Goal: Find specific page/section

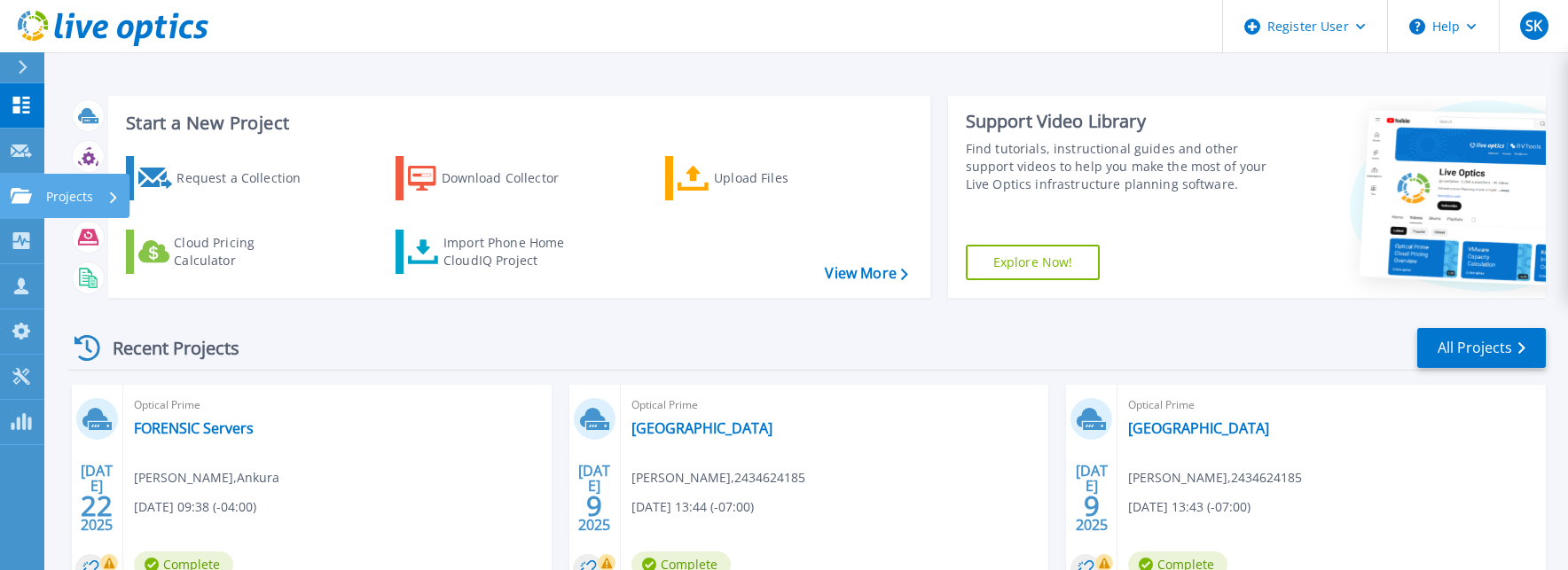
click at [22, 201] on icon at bounding box center [22, 195] width 22 height 15
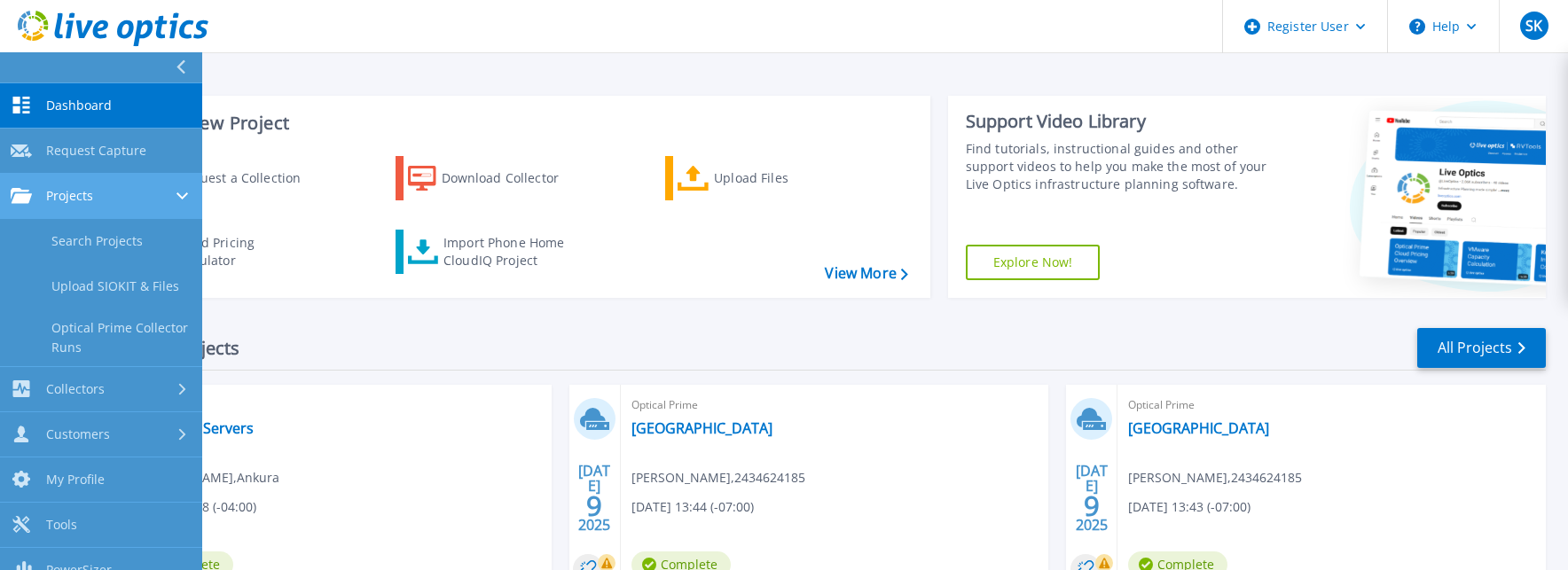
click at [69, 199] on span "Projects" at bounding box center [70, 196] width 47 height 16
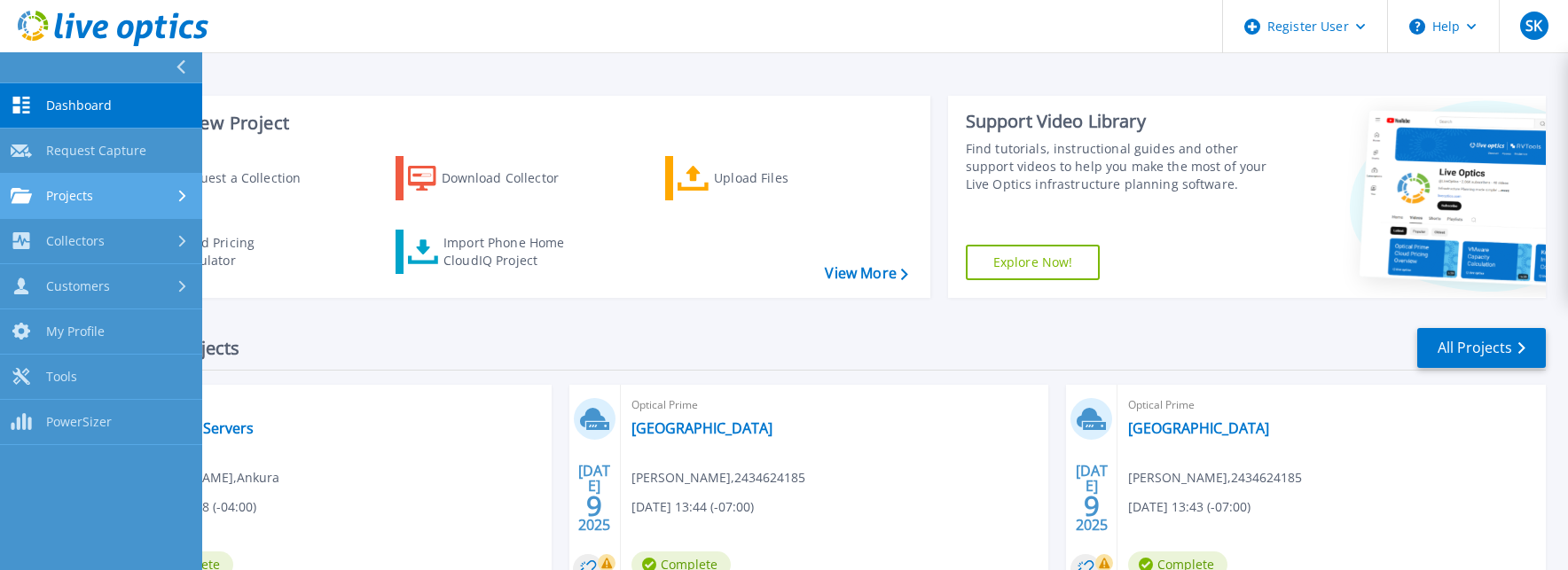
click at [69, 199] on span "Projects" at bounding box center [70, 196] width 47 height 16
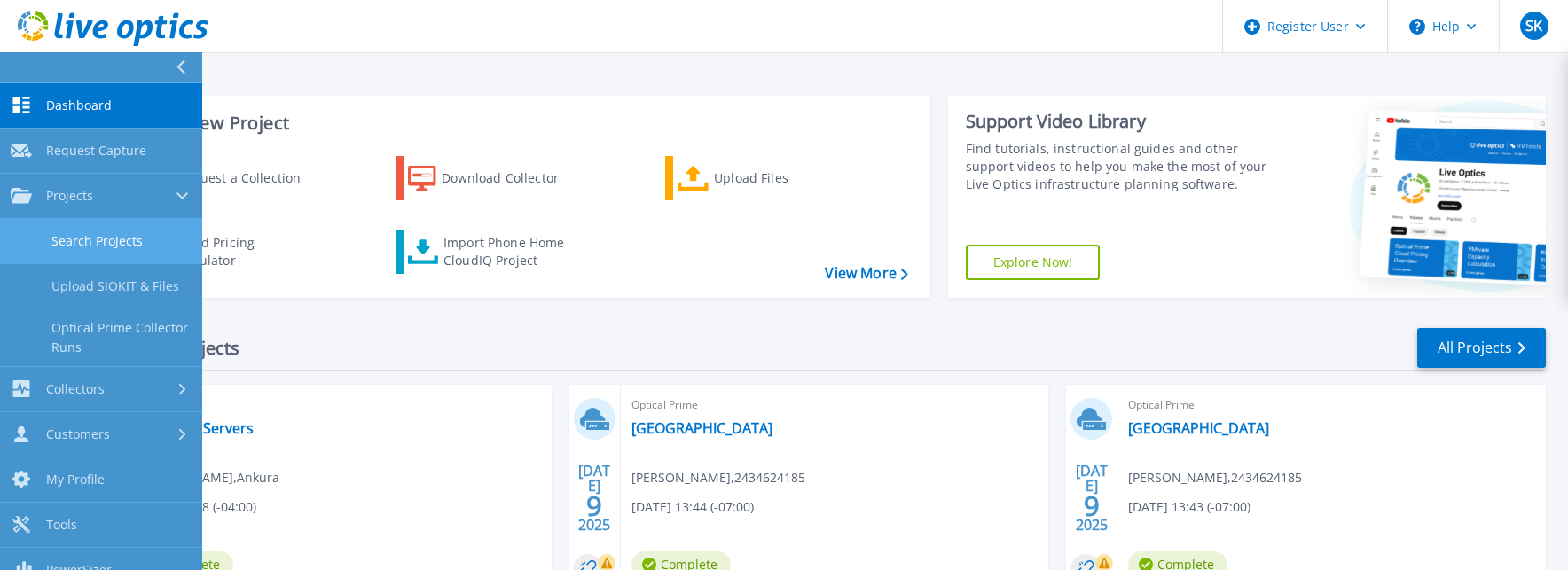
click at [91, 243] on link "Search Projects" at bounding box center [101, 242] width 203 height 45
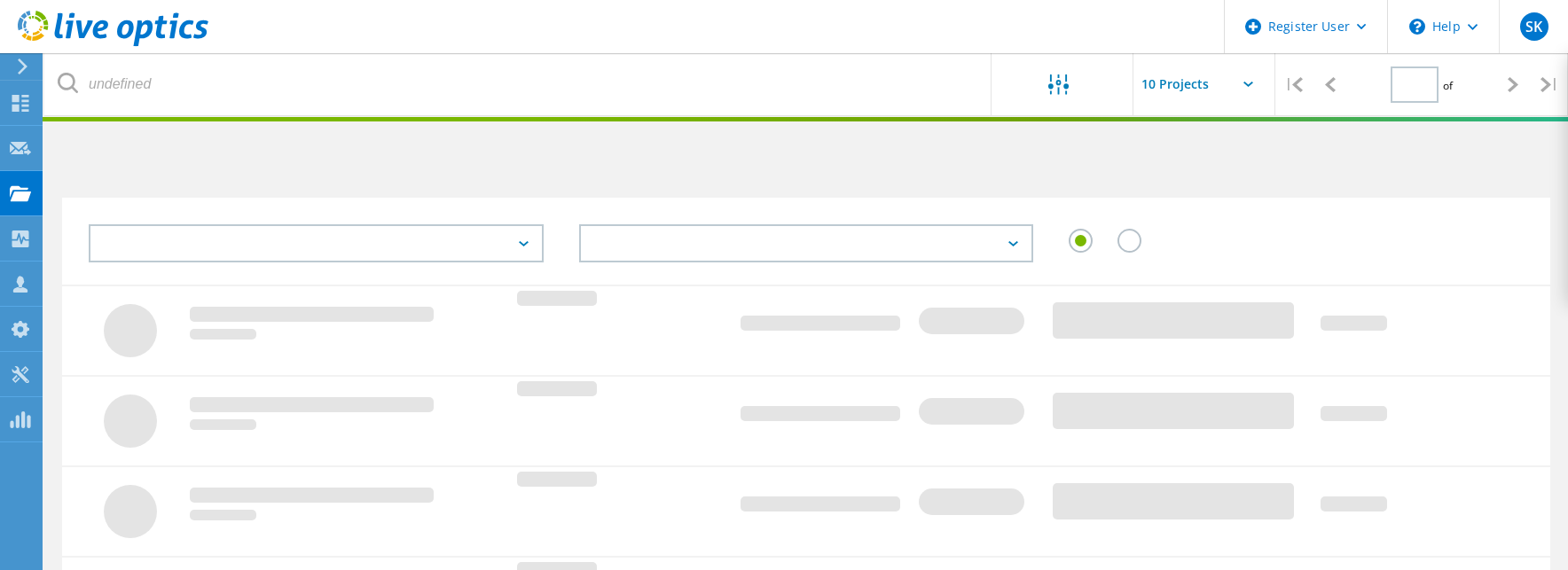
type input "1"
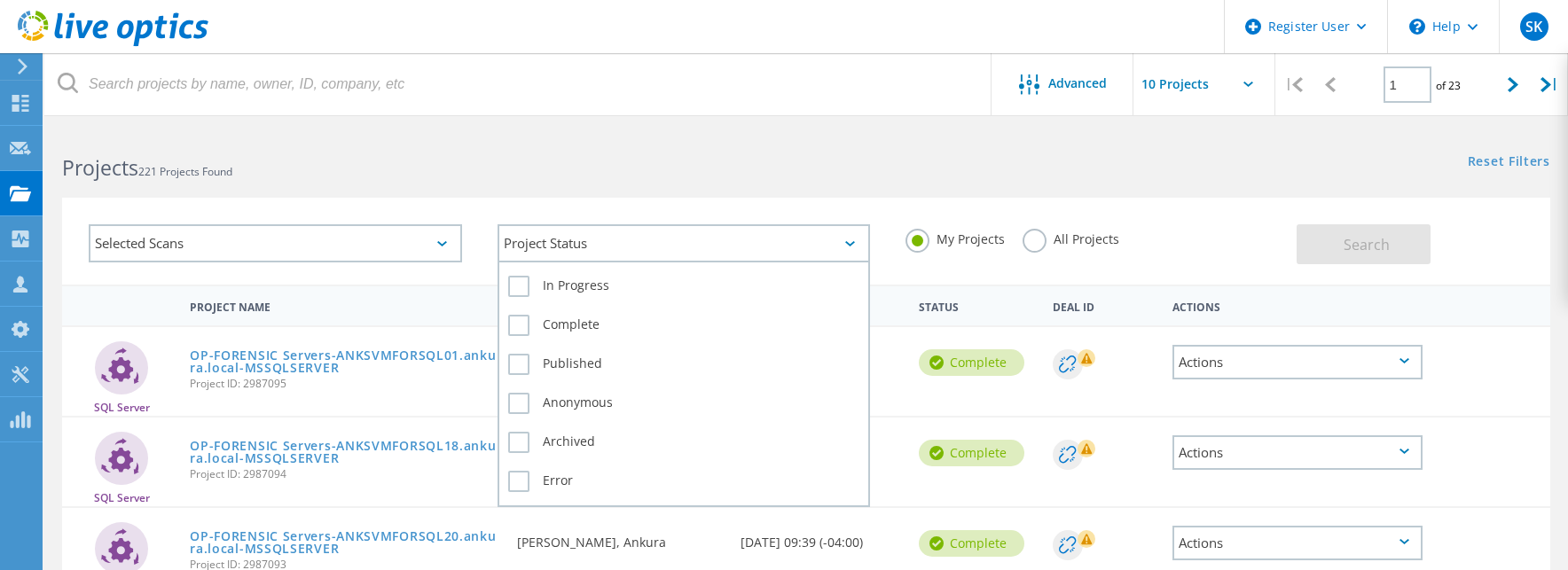
click at [660, 244] on div "Project Status" at bounding box center [685, 243] width 373 height 39
click at [627, 247] on div "Project Status" at bounding box center [685, 243] width 373 height 39
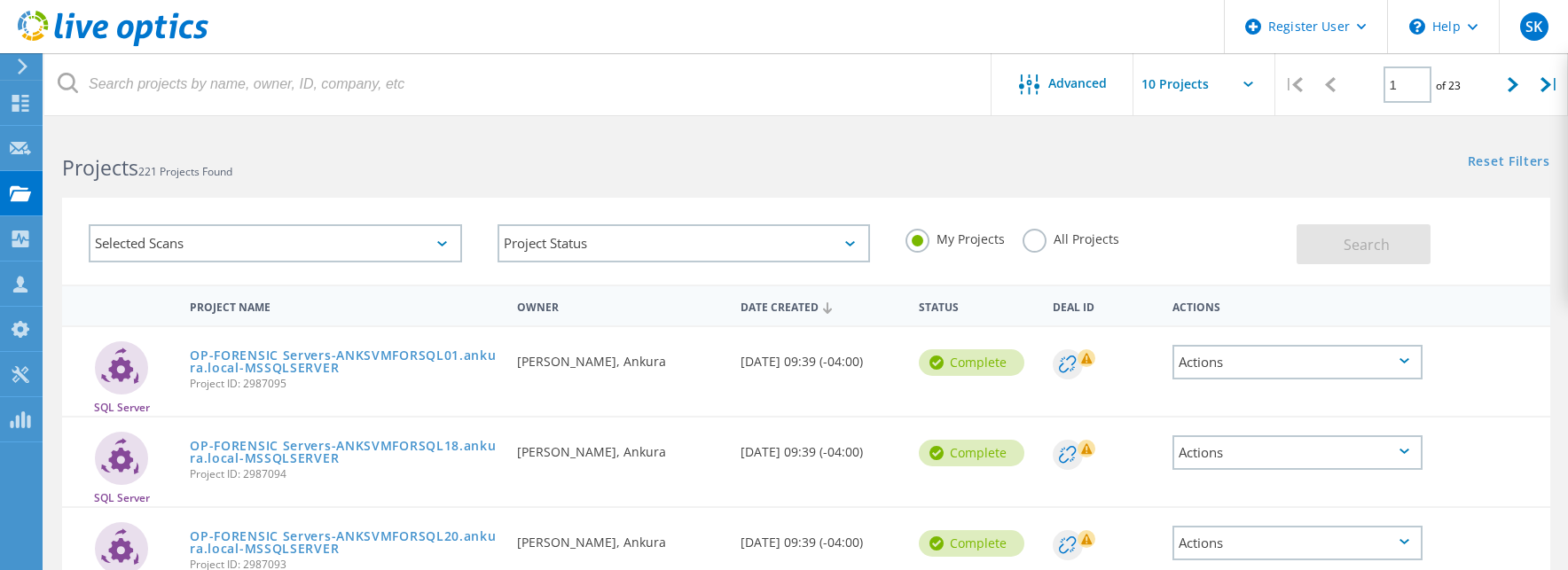
click at [212, 244] on div "Selected Scans" at bounding box center [276, 243] width 373 height 39
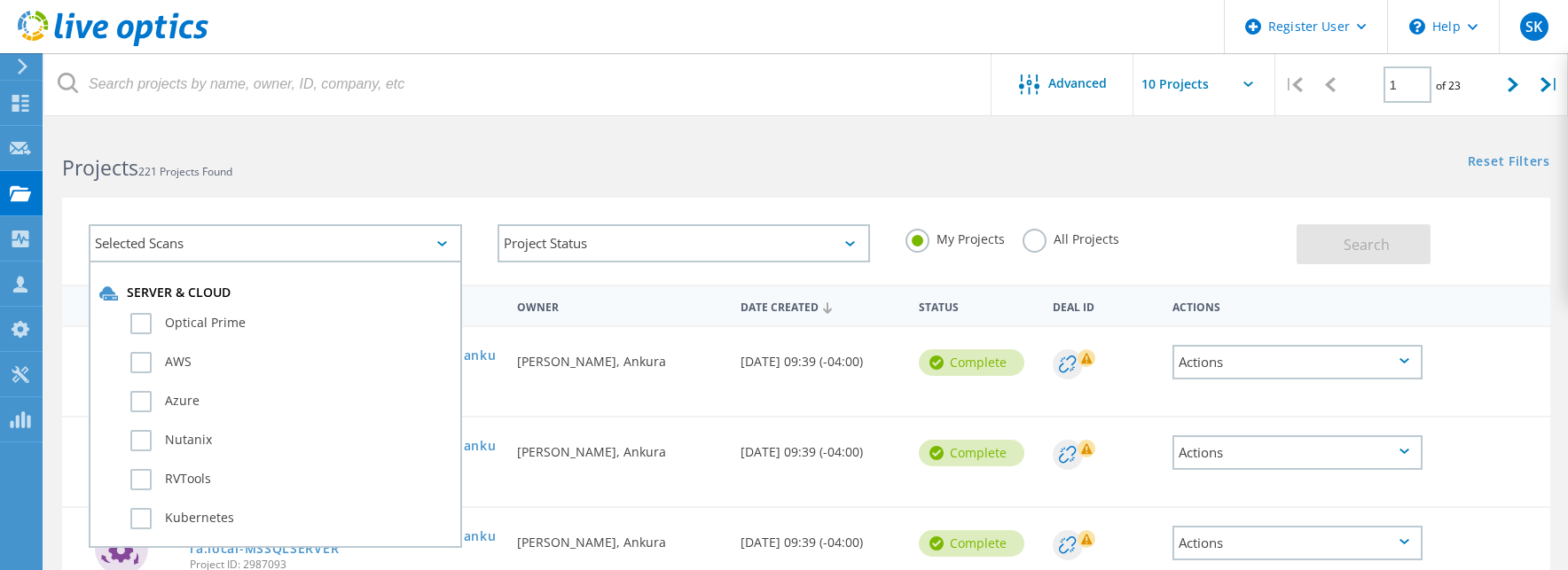
click at [212, 244] on div "Selected Scans" at bounding box center [276, 243] width 373 height 39
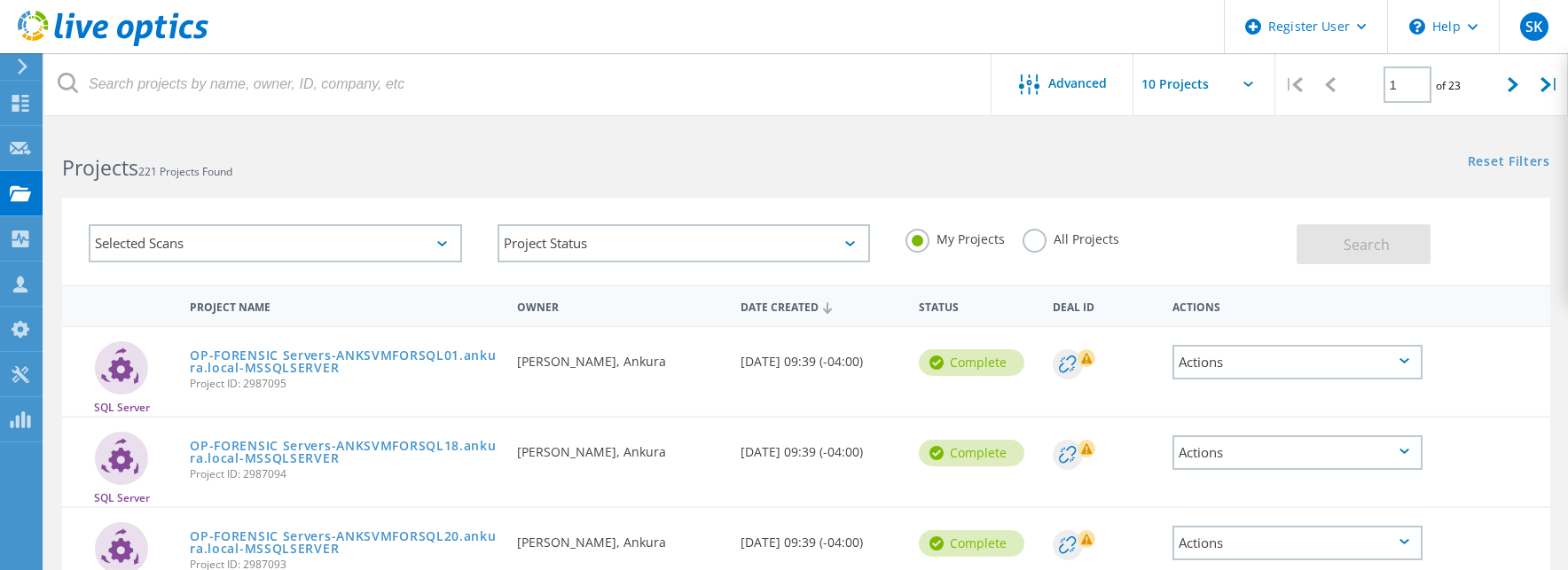
click at [1028, 241] on label "All Projects" at bounding box center [1071, 237] width 97 height 17
click at [0, 0] on input "All Projects" at bounding box center [0, 0] width 0 height 0
drag, startPoint x: 985, startPoint y: 241, endPoint x: 713, endPoint y: 236, distance: 272.0
click at [933, 243] on label "My Projects" at bounding box center [955, 237] width 100 height 17
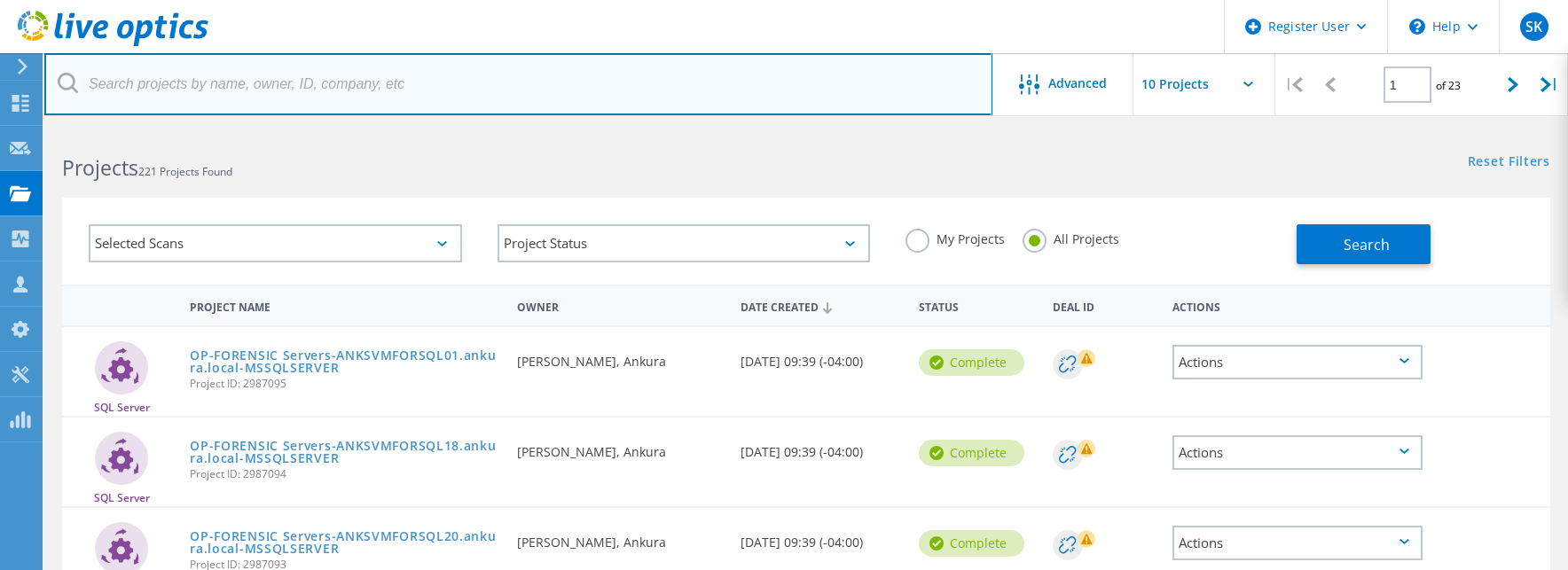
click at [150, 86] on input "text" at bounding box center [519, 84] width 949 height 62
type input "DF3"
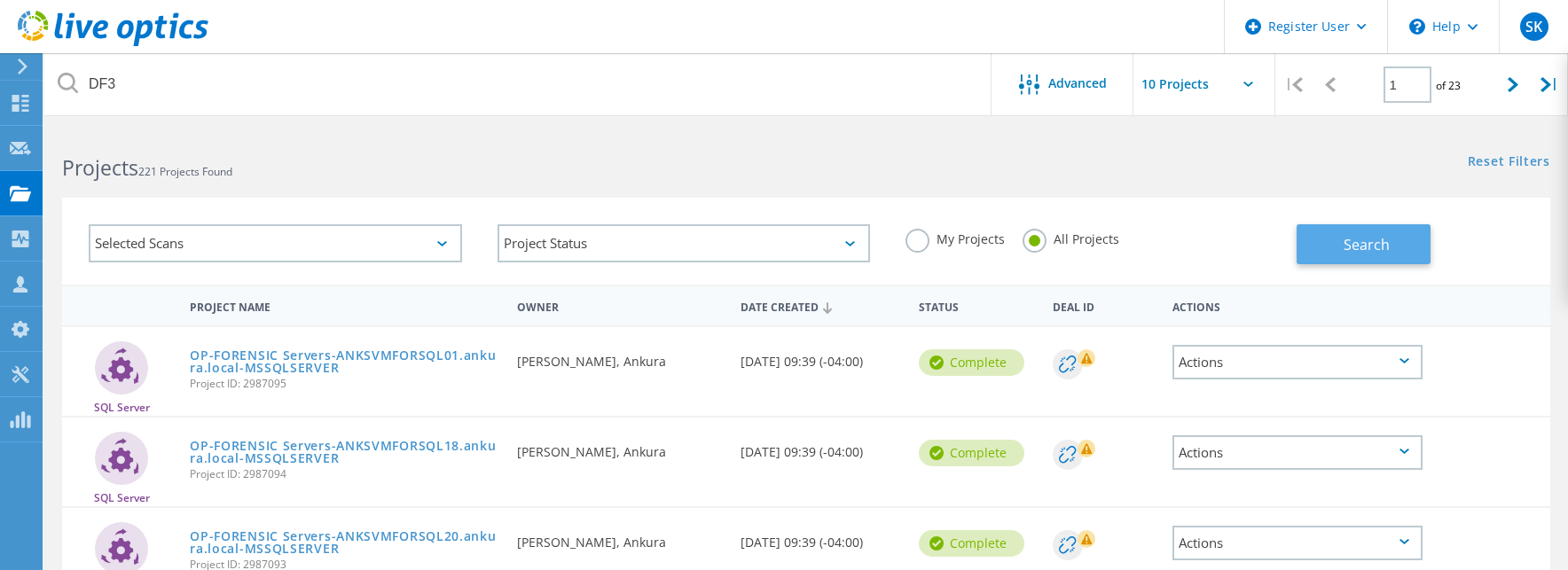
click at [1380, 245] on span "Search" at bounding box center [1366, 245] width 46 height 20
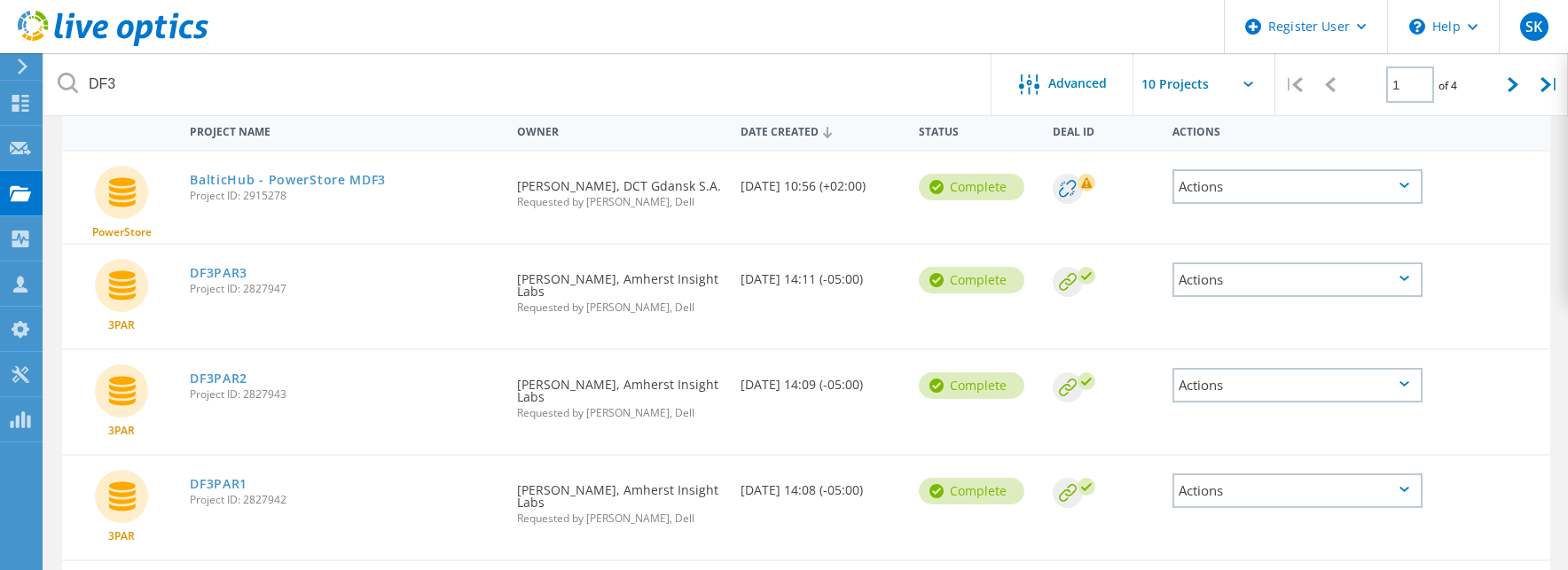
scroll to position [178, 0]
click at [205, 383] on link "DF3PAR2" at bounding box center [218, 376] width 57 height 13
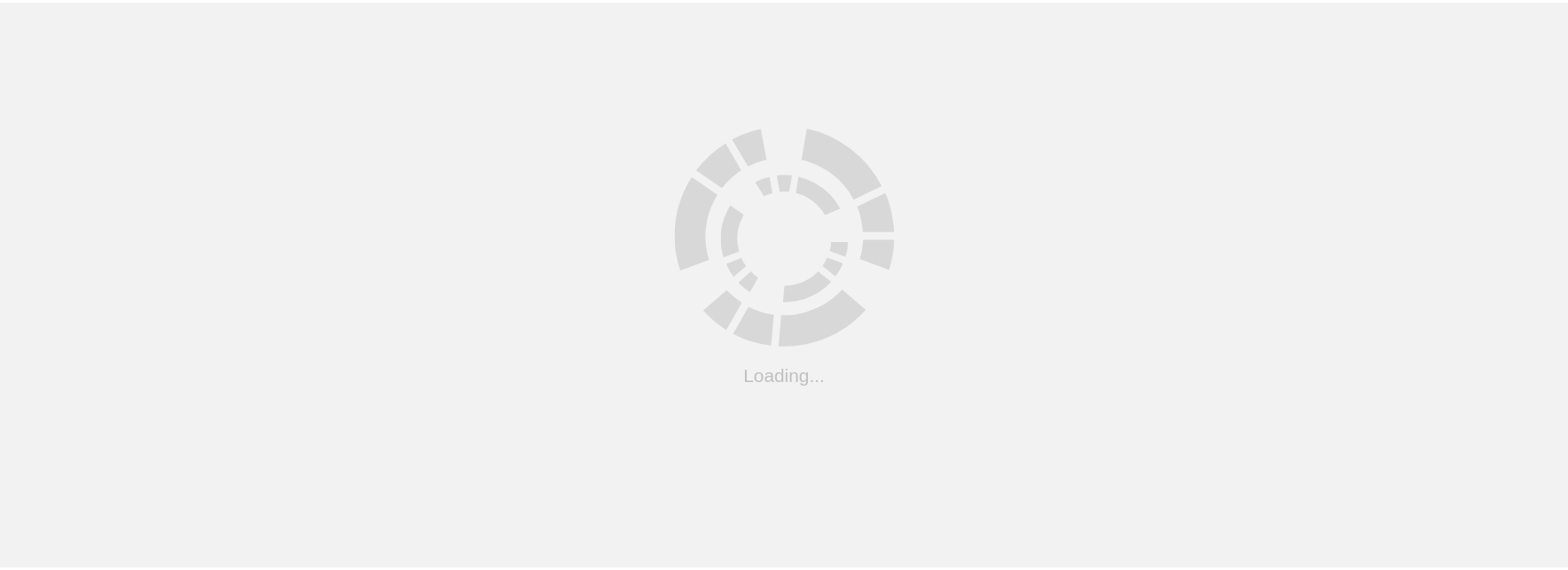
scroll to position [178, 0]
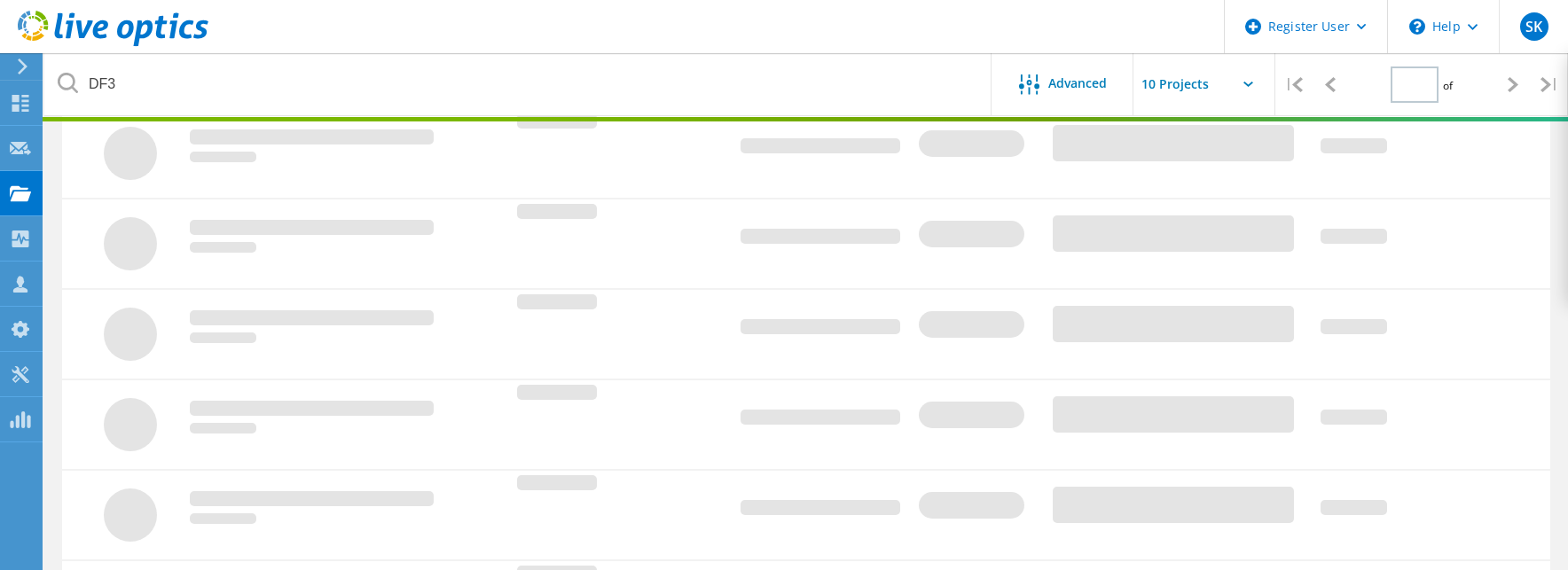
type input "1"
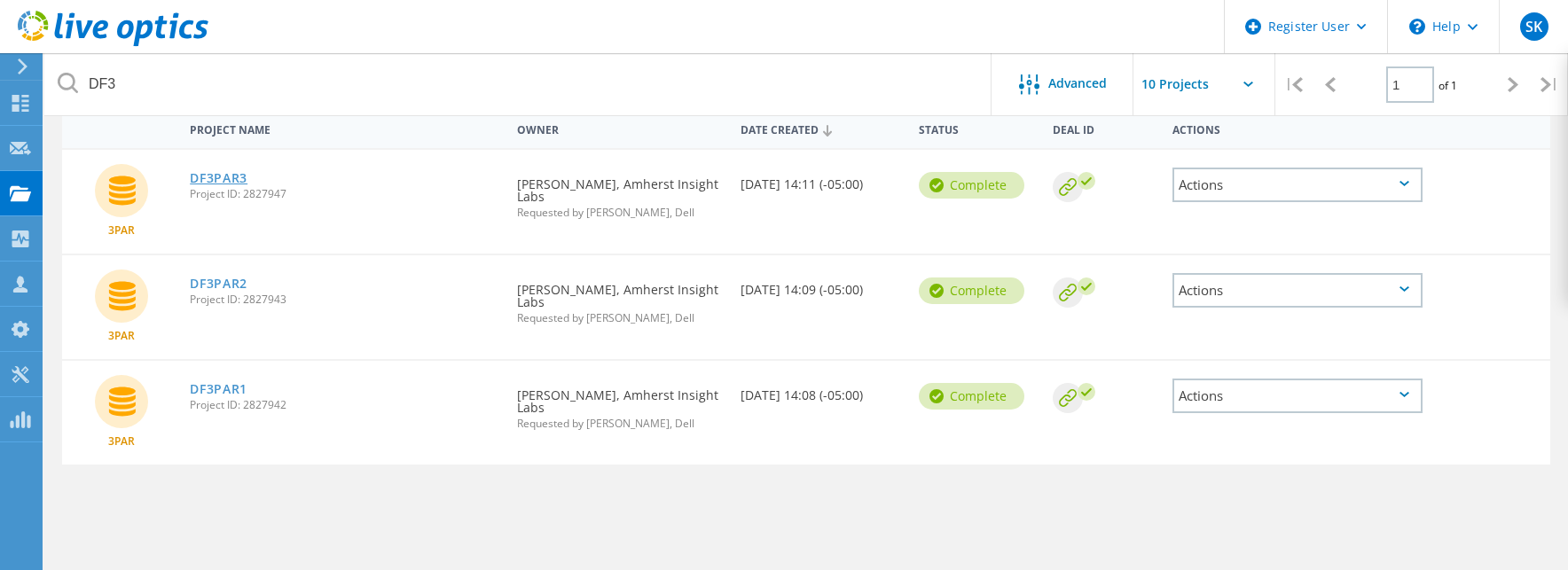
click at [228, 185] on link "DF3PAR3" at bounding box center [218, 178] width 57 height 13
